Goal: Find specific page/section: Find specific page/section

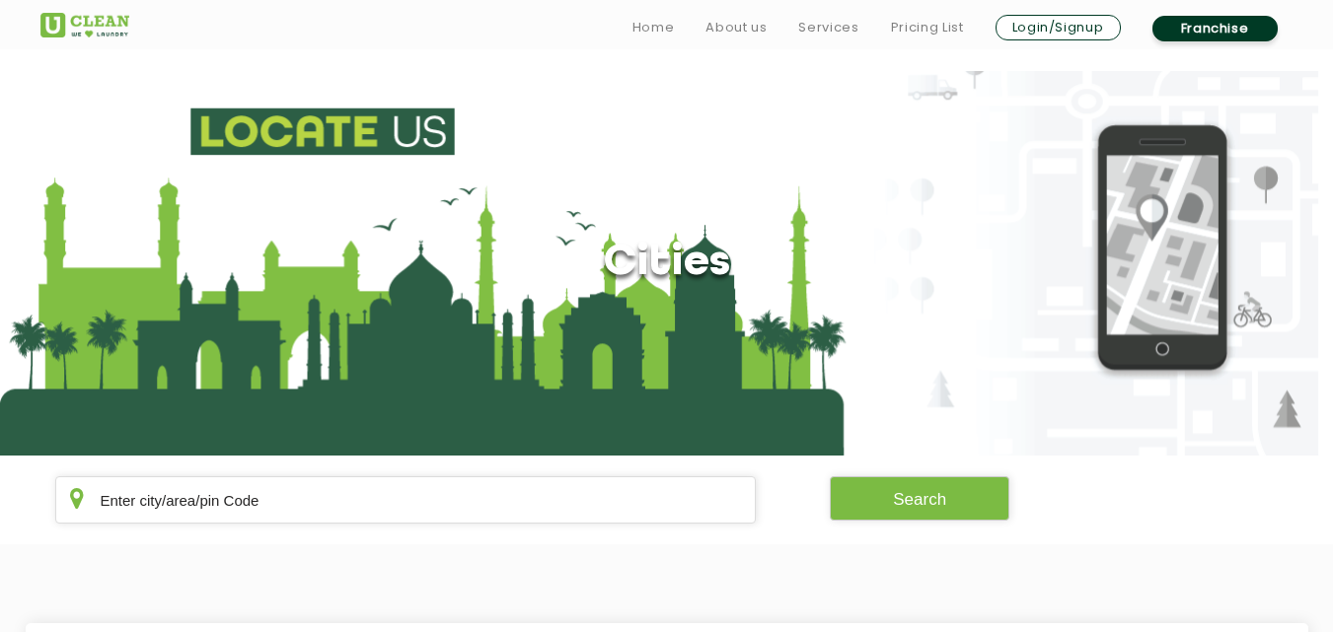
scroll to position [401, 0]
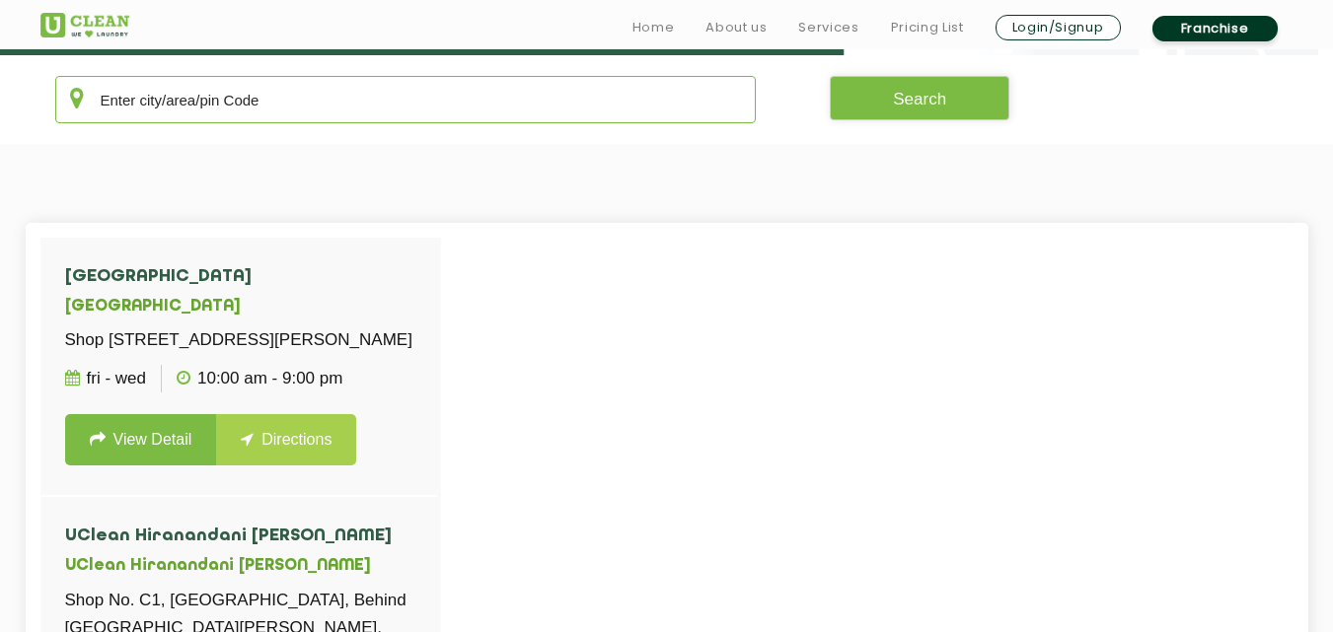
click at [288, 109] on input "text" at bounding box center [406, 99] width 702 height 47
type input "s"
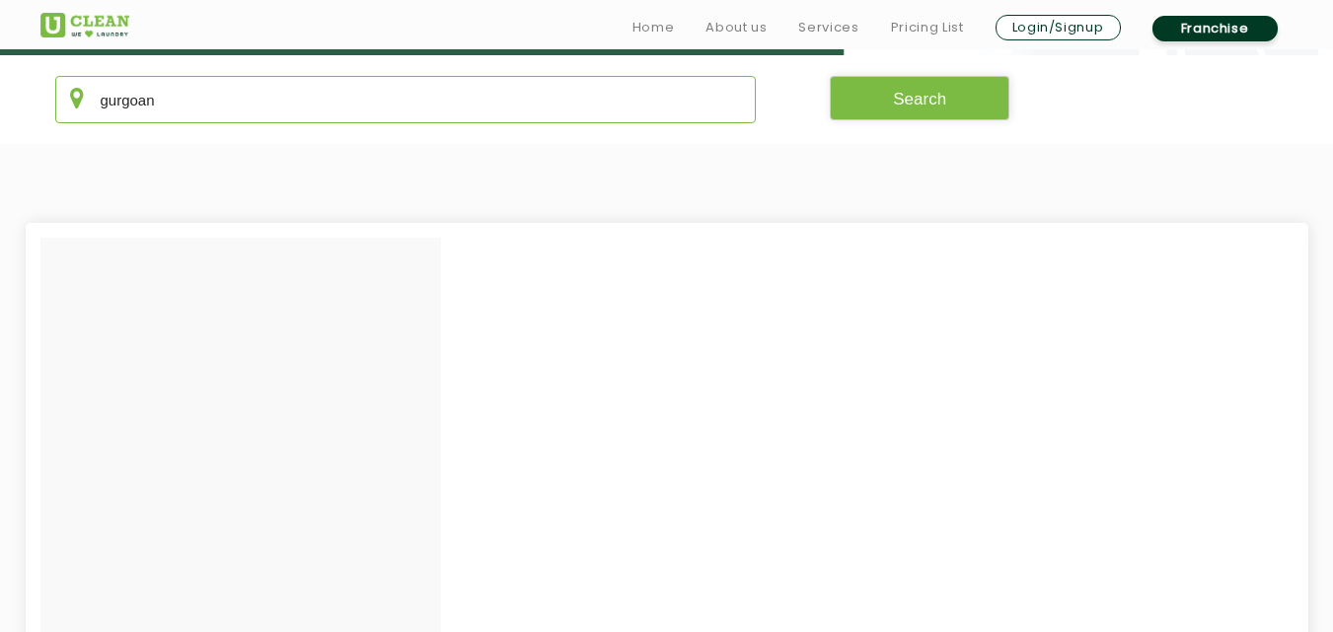
type input "gurgoan"
drag, startPoint x: 200, startPoint y: 111, endPoint x: 10, endPoint y: 116, distance: 190.5
click at [10, 116] on section "gurgoan Search" at bounding box center [666, 99] width 1333 height 89
type input "gurugram"
click at [887, 91] on button "Search" at bounding box center [920, 98] width 180 height 44
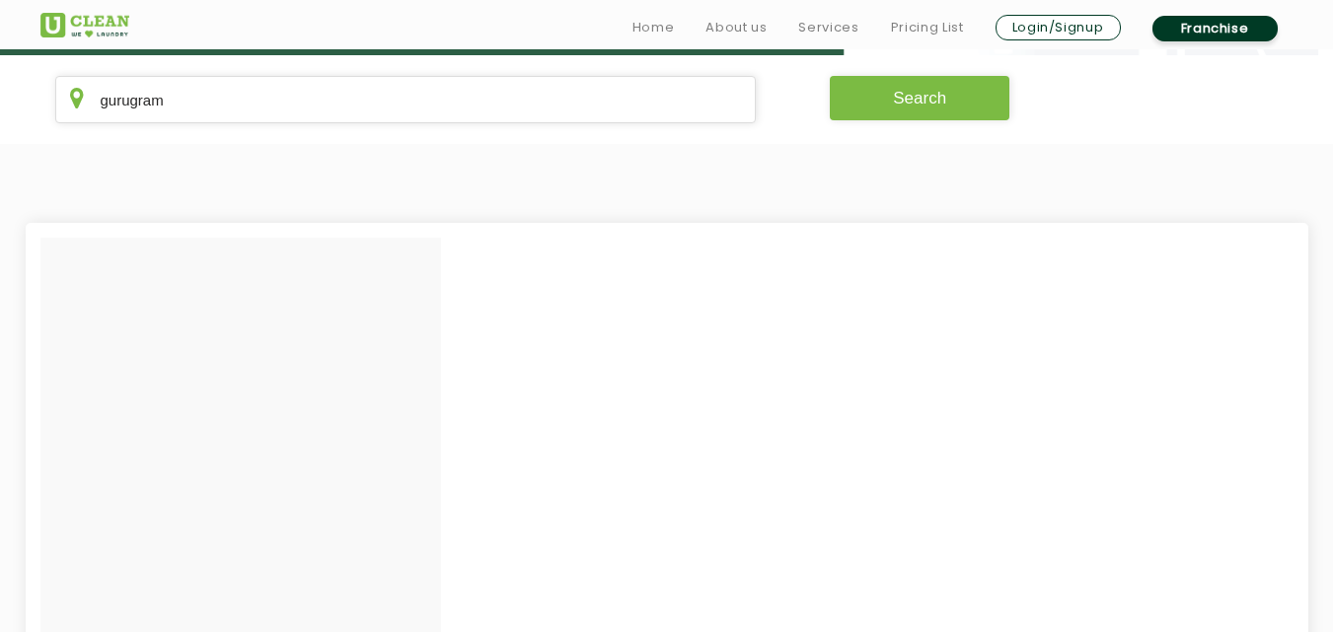
click at [877, 91] on button "Search" at bounding box center [920, 98] width 180 height 44
drag, startPoint x: 300, startPoint y: 63, endPoint x: 273, endPoint y: 92, distance: 39.1
click at [273, 92] on section "gurugram Search" at bounding box center [666, 99] width 1333 height 89
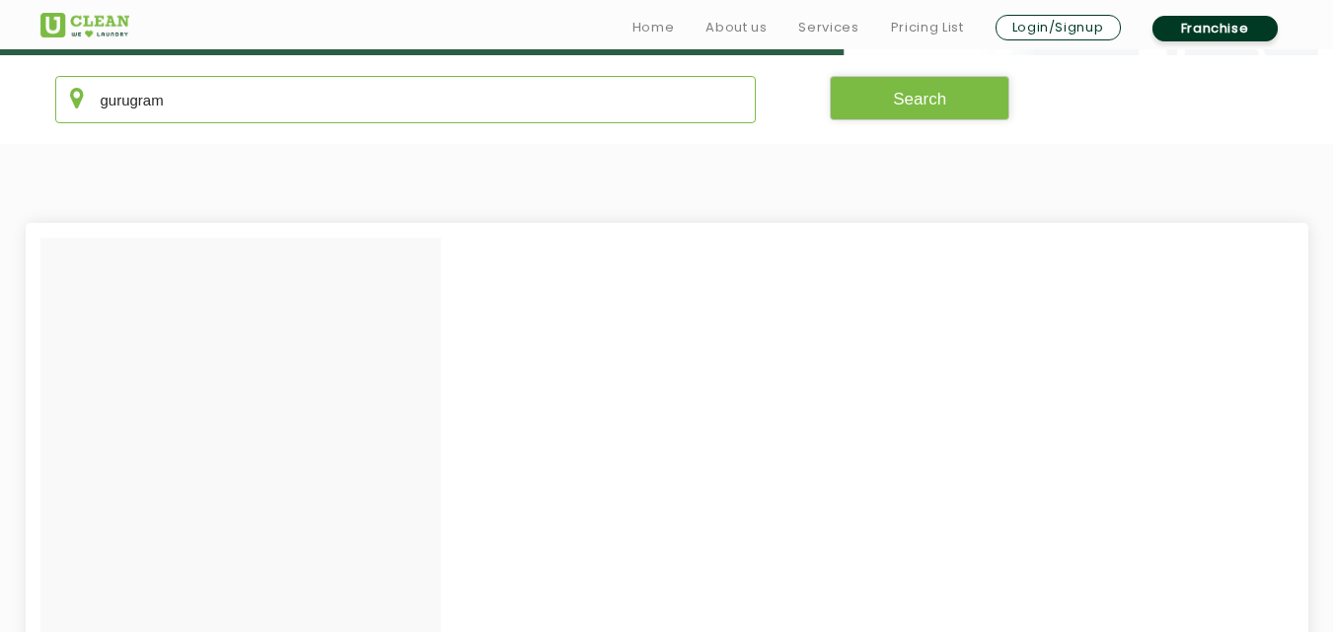
click at [272, 92] on input "gurugram" at bounding box center [406, 99] width 702 height 47
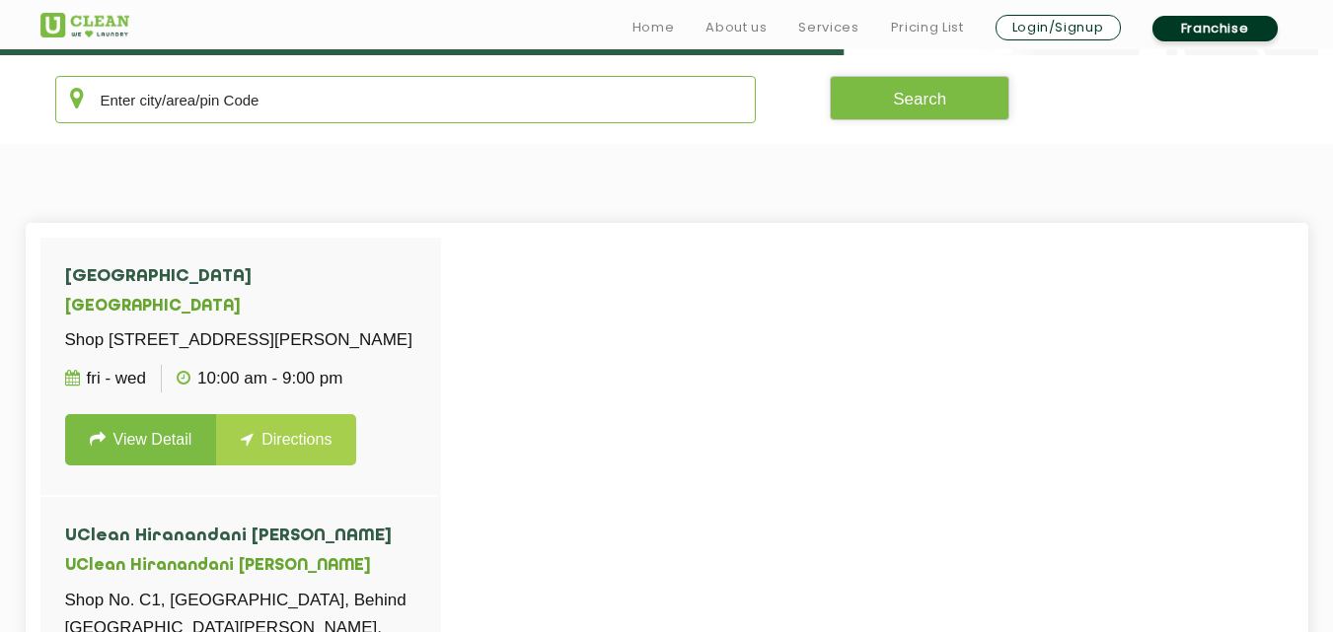
type input "h"
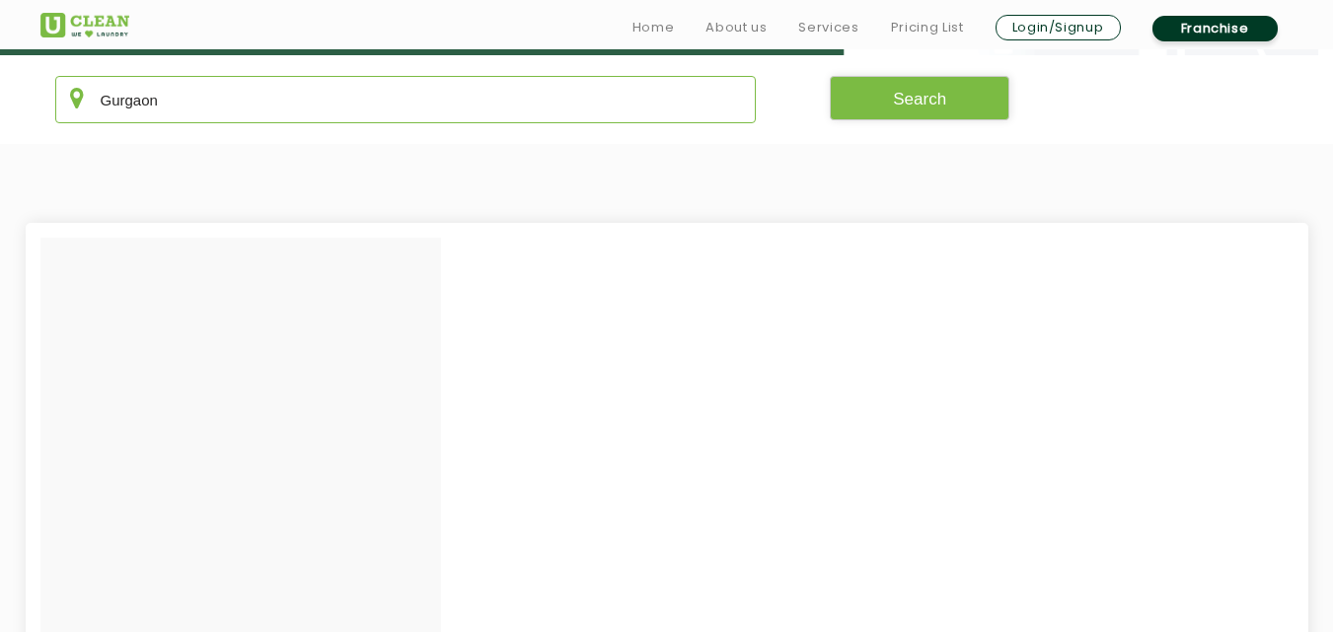
type input "Gurgaon"
click at [893, 105] on button "Search" at bounding box center [920, 98] width 180 height 44
click at [894, 104] on button "Search" at bounding box center [920, 98] width 180 height 44
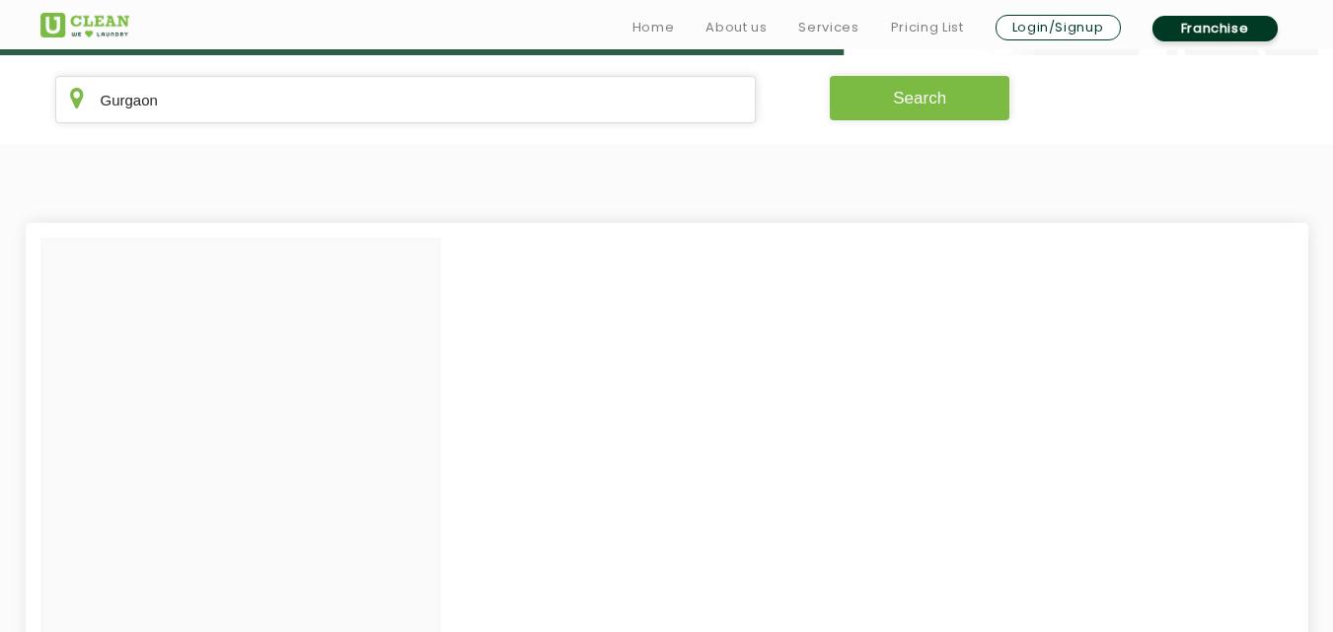
click at [894, 104] on button "Search" at bounding box center [920, 98] width 180 height 44
click at [894, 105] on button "Search" at bounding box center [920, 98] width 180 height 44
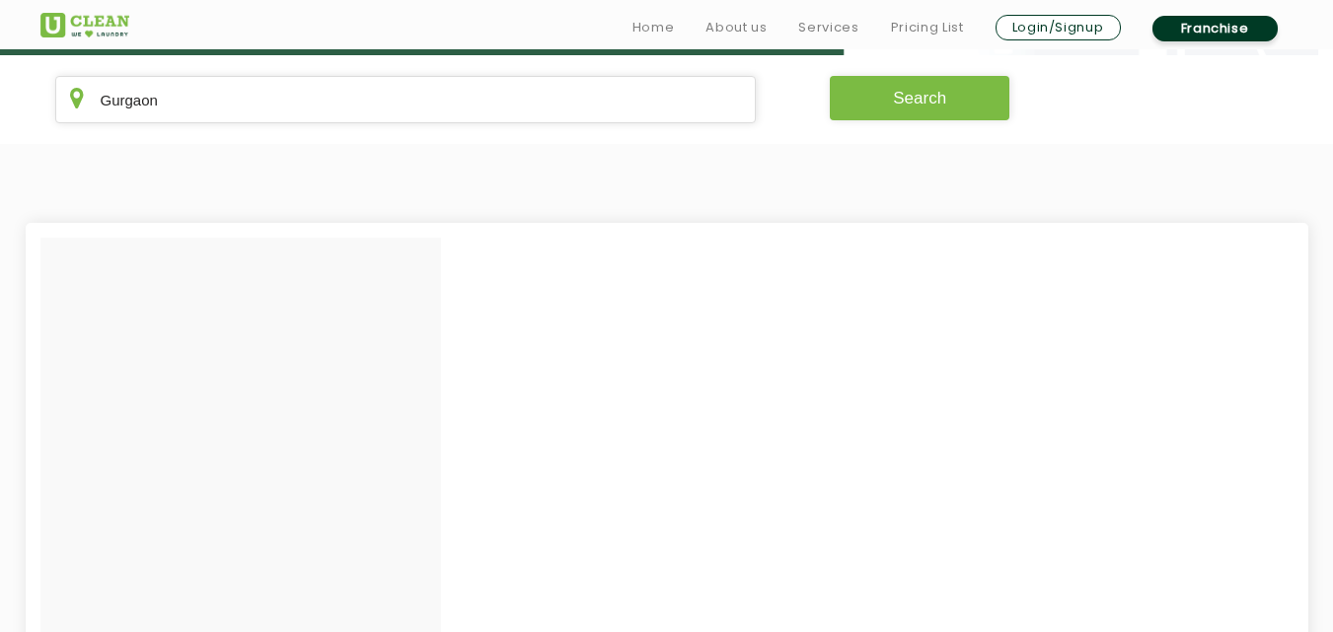
click at [894, 105] on button "Search" at bounding box center [920, 98] width 180 height 44
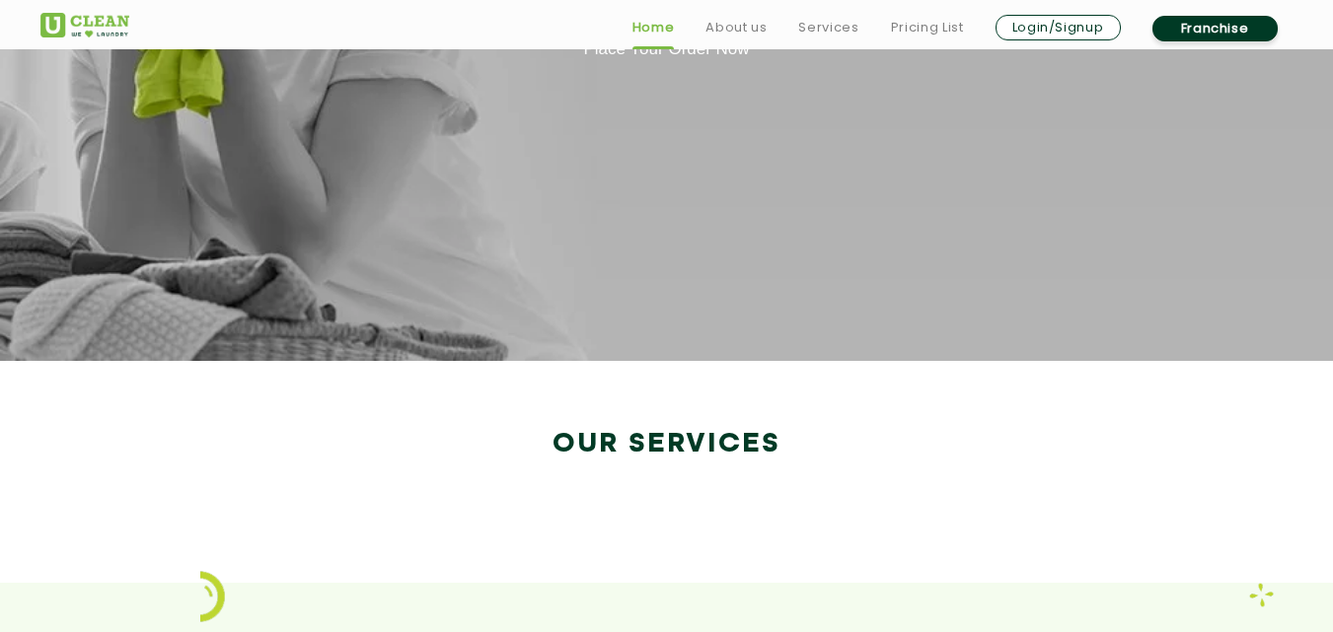
scroll to position [3398, 0]
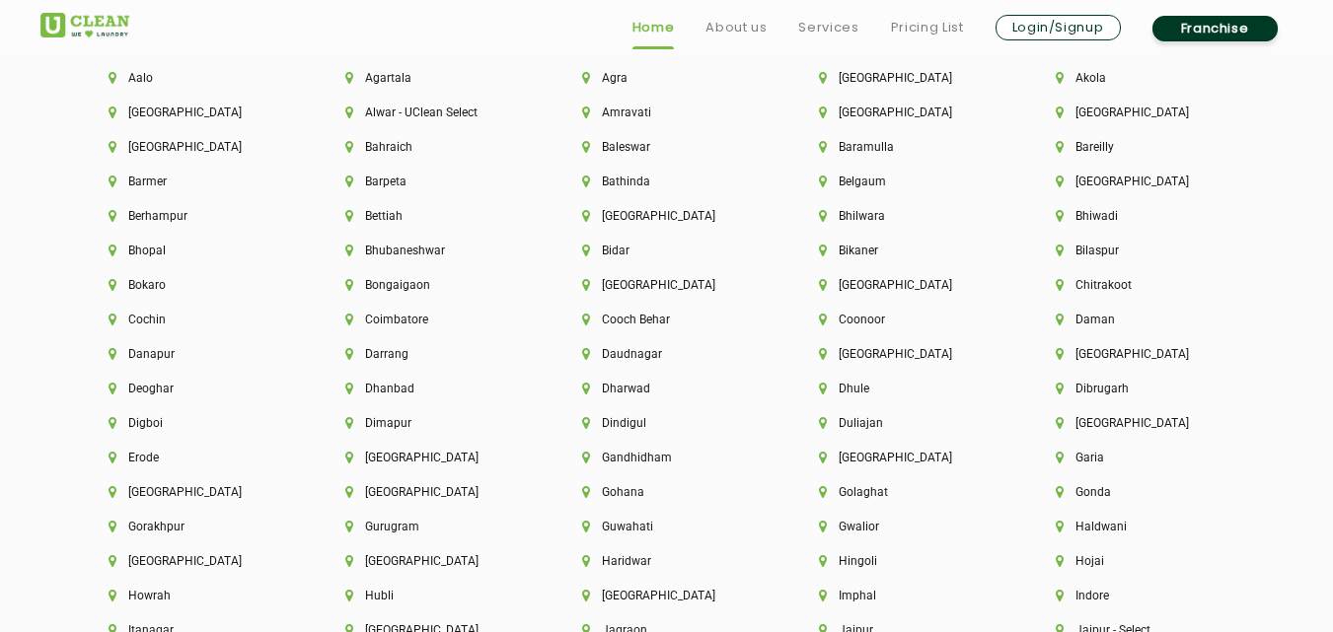
scroll to position [4297, 0]
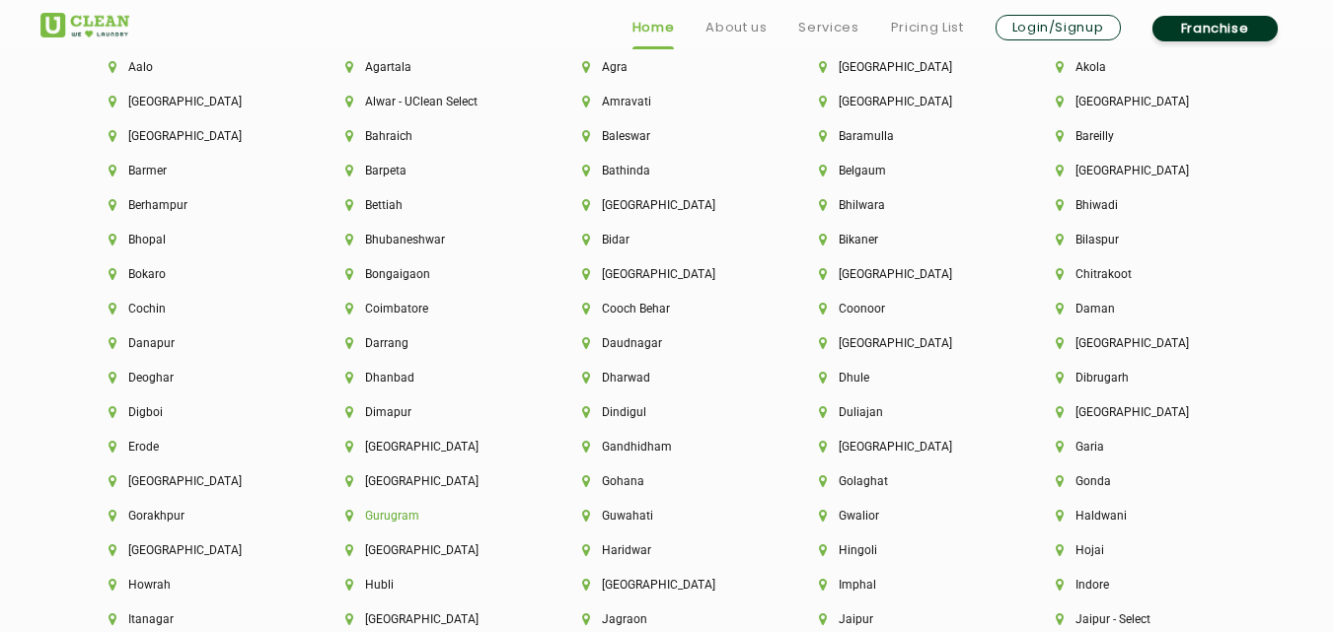
click at [399, 514] on li "Gurugram" at bounding box center [430, 516] width 170 height 14
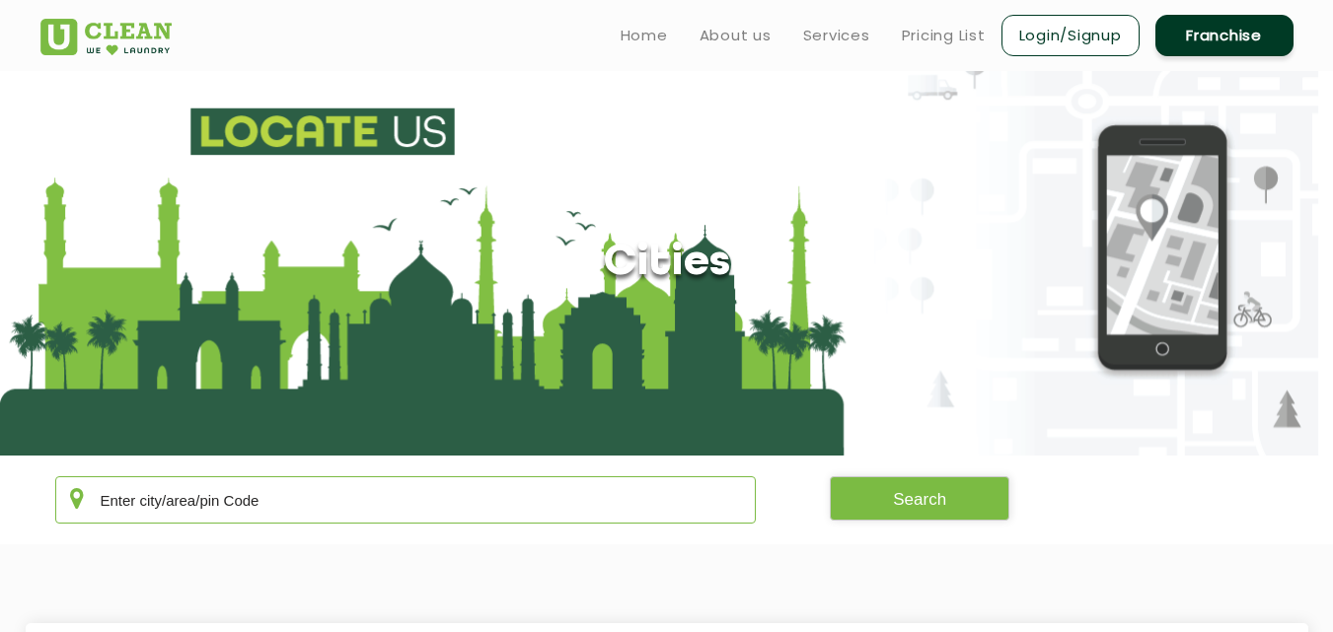
click at [356, 507] on input "text" at bounding box center [406, 500] width 702 height 47
drag, startPoint x: 1281, startPoint y: 36, endPoint x: 672, endPoint y: 296, distance: 662.2
click at [672, 296] on section "Cities" at bounding box center [666, 263] width 1333 height 385
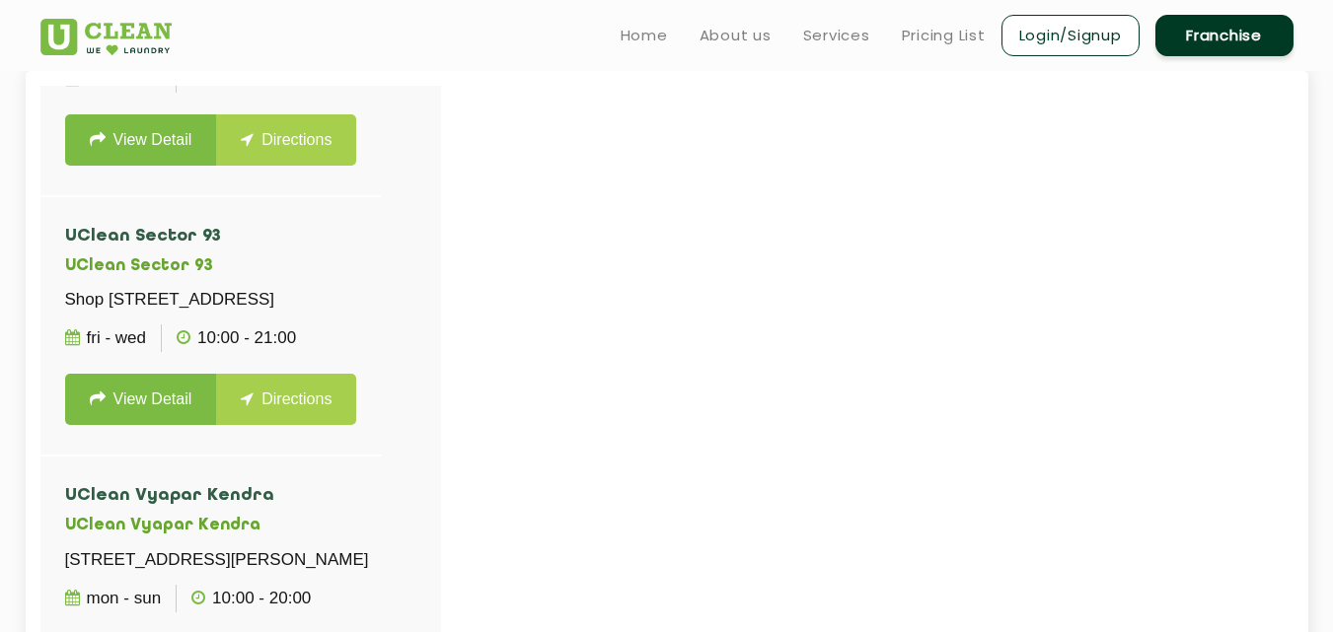
scroll to position [3760, 0]
